Goal: Information Seeking & Learning: Check status

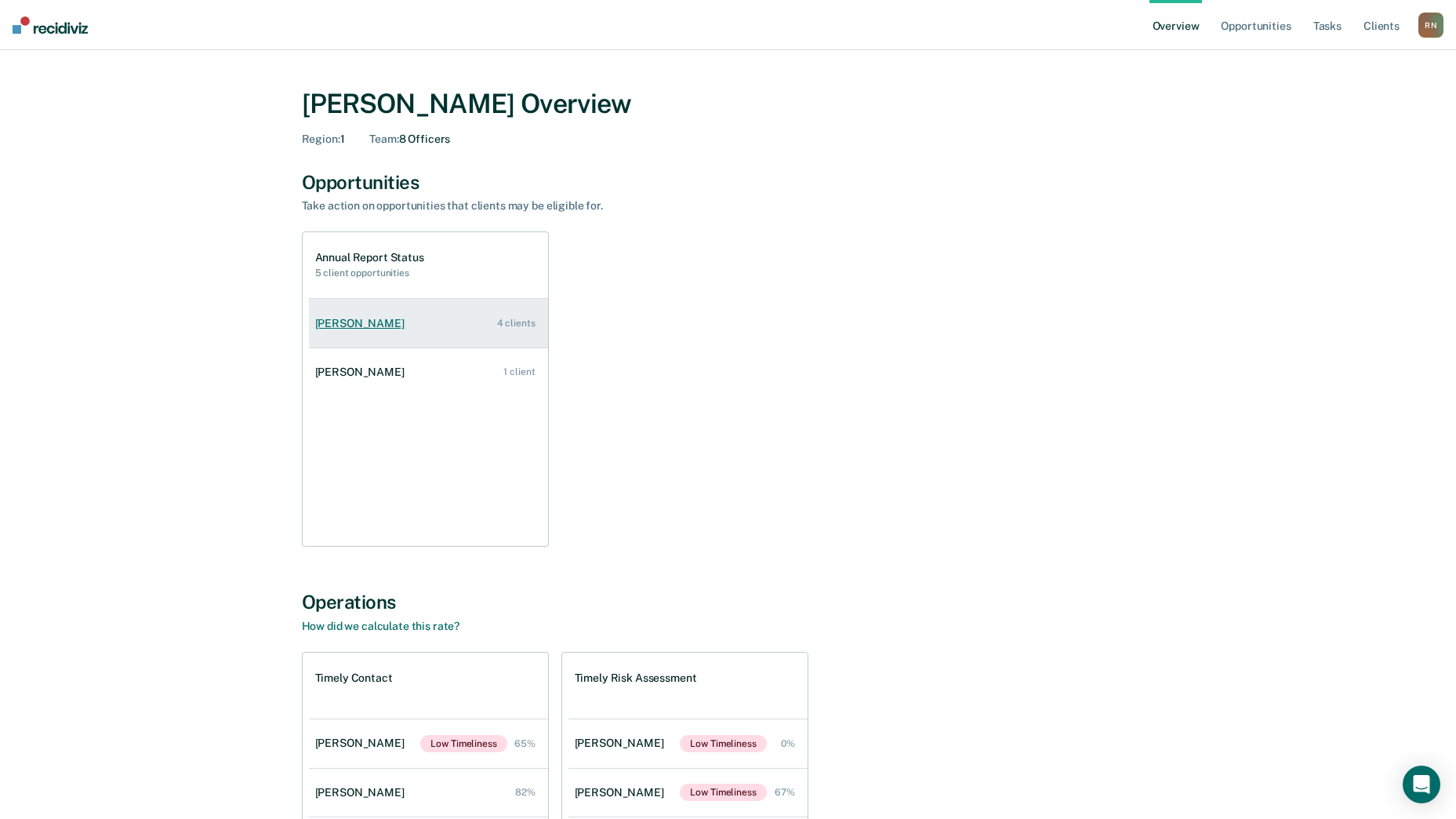
click at [524, 324] on div "4 clients" at bounding box center [517, 323] width 39 height 11
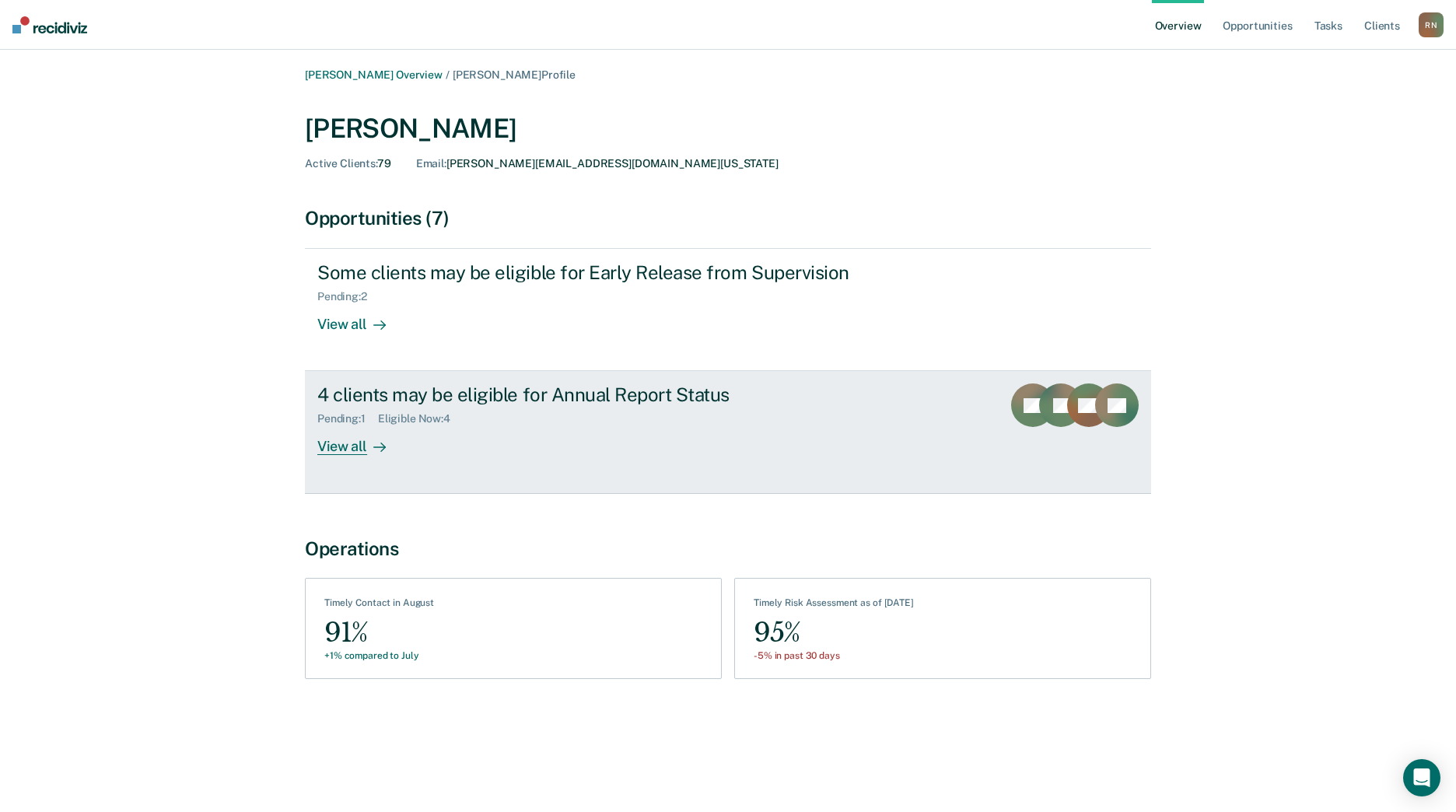
click at [344, 442] on div "View all" at bounding box center [361, 441] width 87 height 30
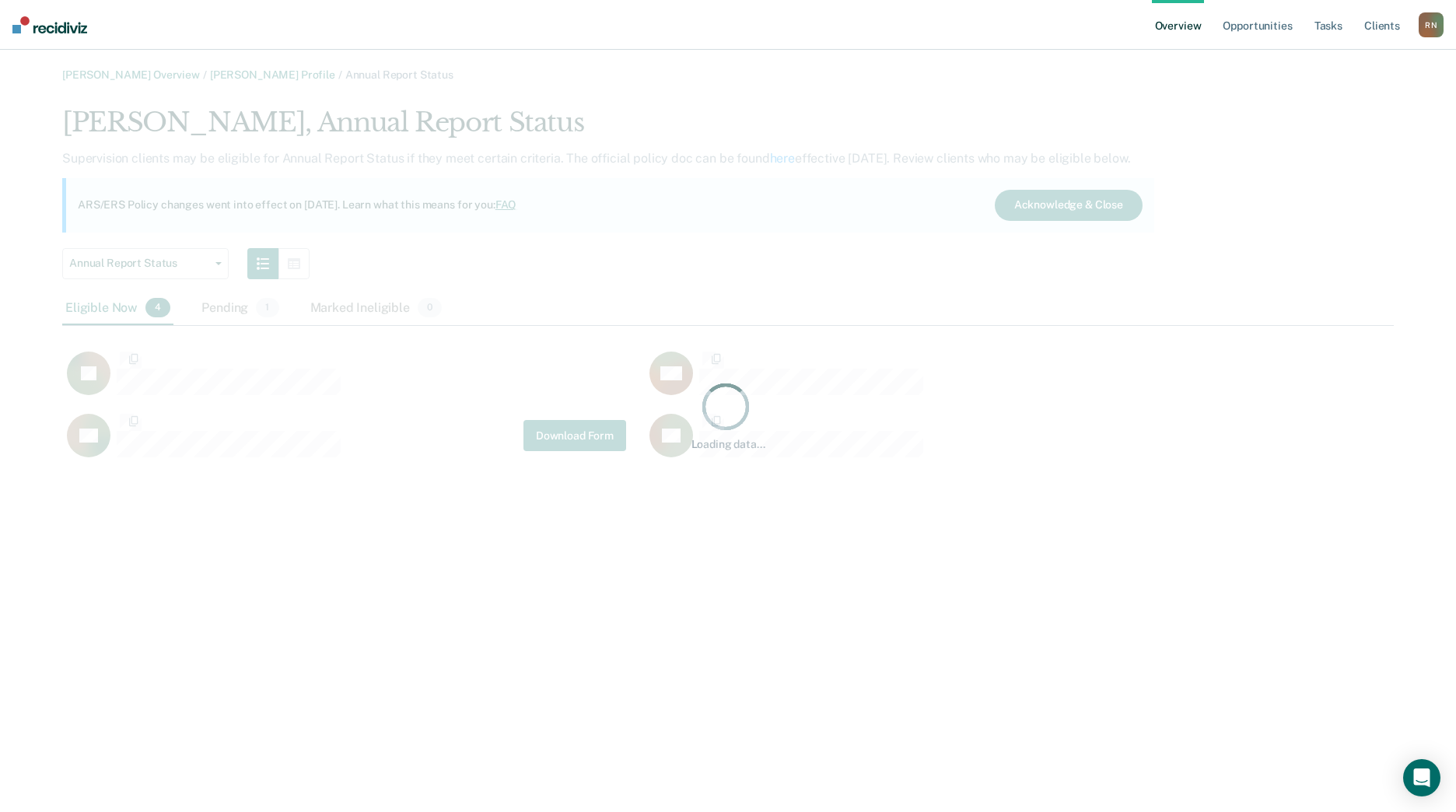
scroll to position [357, 1321]
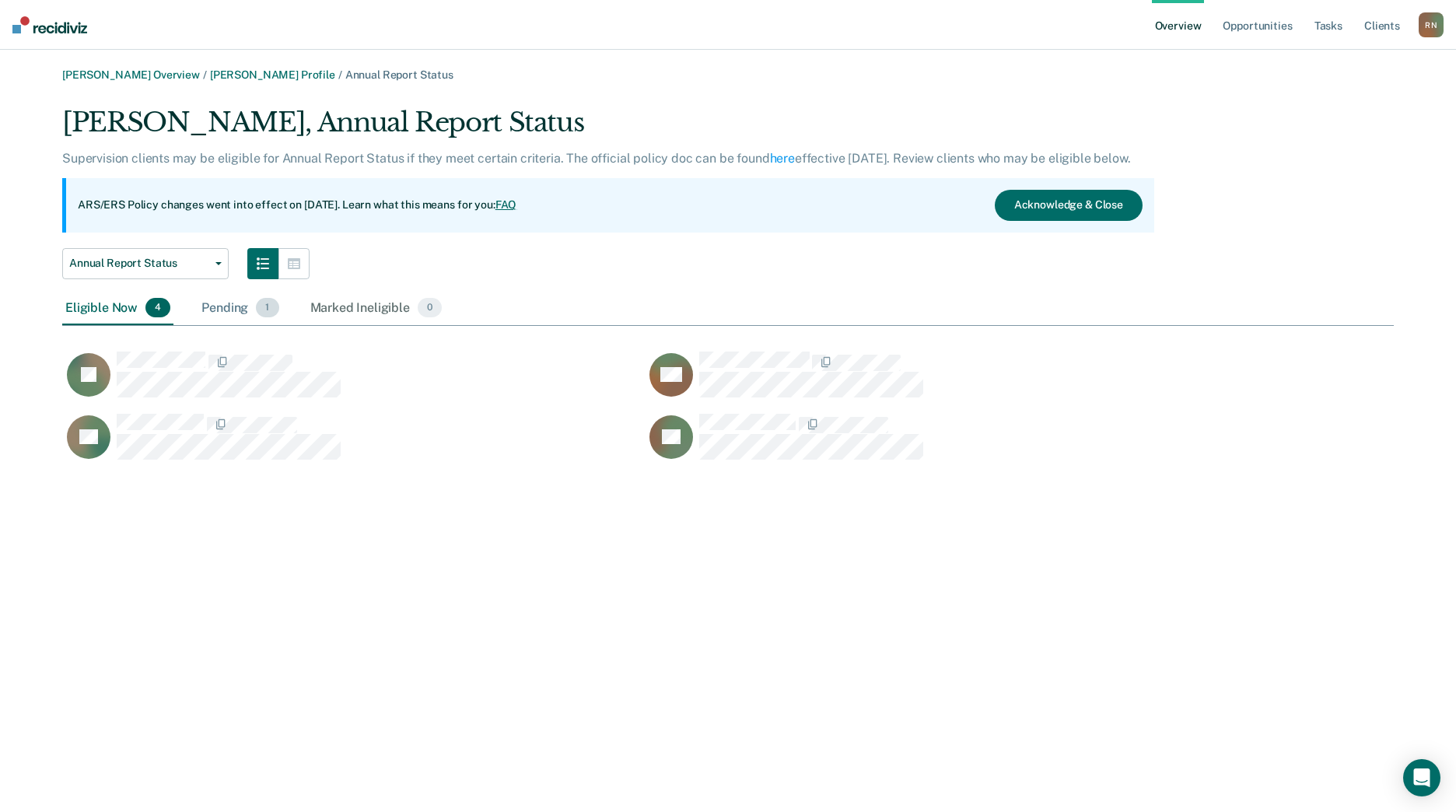
click at [225, 311] on div "Pending 1" at bounding box center [240, 309] width 84 height 34
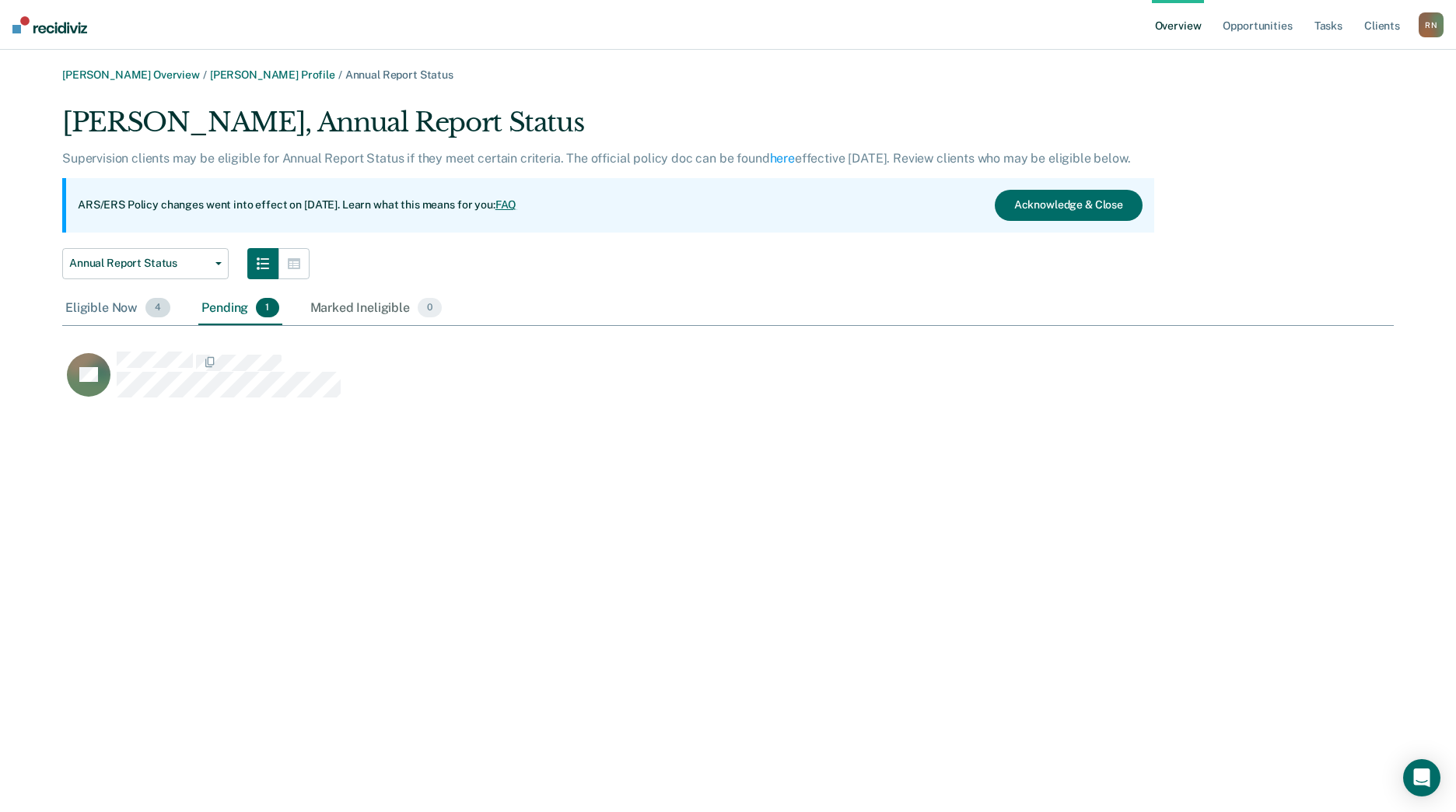
click at [106, 306] on div "Eligible Now 4" at bounding box center [117, 309] width 111 height 34
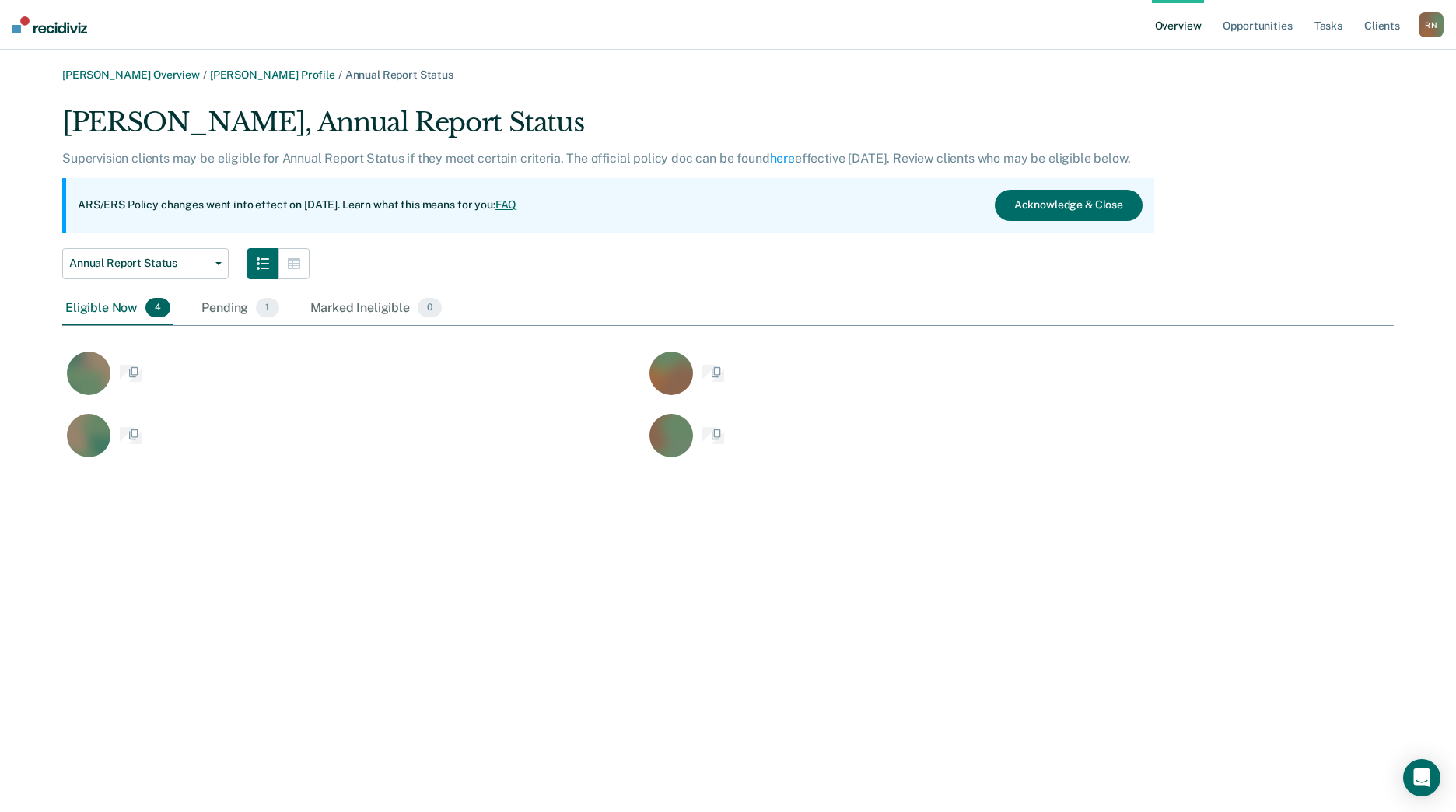
scroll to position [357, 1321]
